Goal: Navigation & Orientation: Find specific page/section

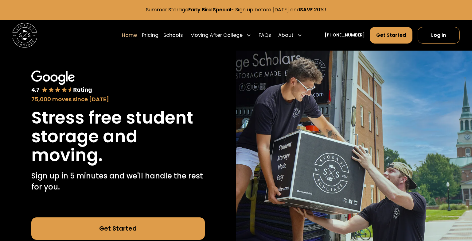
scroll to position [2, 0]
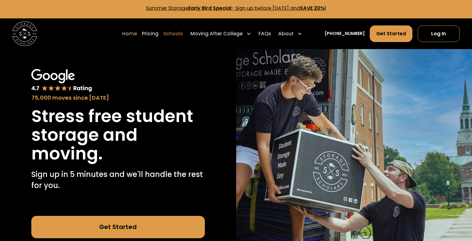
click at [183, 33] on link "Schools" at bounding box center [172, 33] width 19 height 17
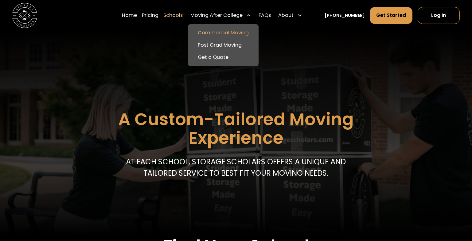
click at [215, 30] on link "Commercial Moving" at bounding box center [223, 33] width 66 height 12
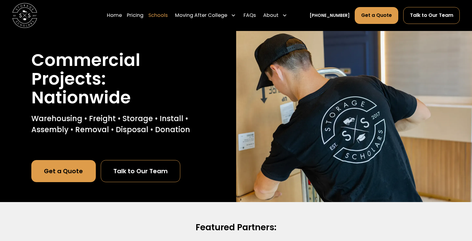
click at [168, 16] on link "Schools" at bounding box center [157, 15] width 19 height 17
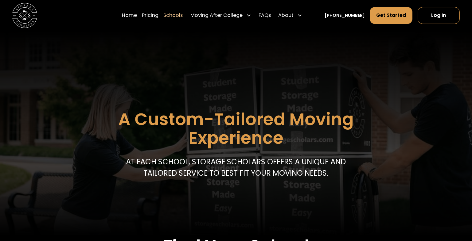
click at [183, 18] on link "Schools" at bounding box center [172, 15] width 19 height 17
drag, startPoint x: 264, startPoint y: 162, endPoint x: 192, endPoint y: 162, distance: 72.5
click at [192, 162] on p "At each school, storage scholars offers a unique and tailored service to best f…" at bounding box center [236, 168] width 226 height 22
copy p "storage scholars"
